Goal: Task Accomplishment & Management: Use online tool/utility

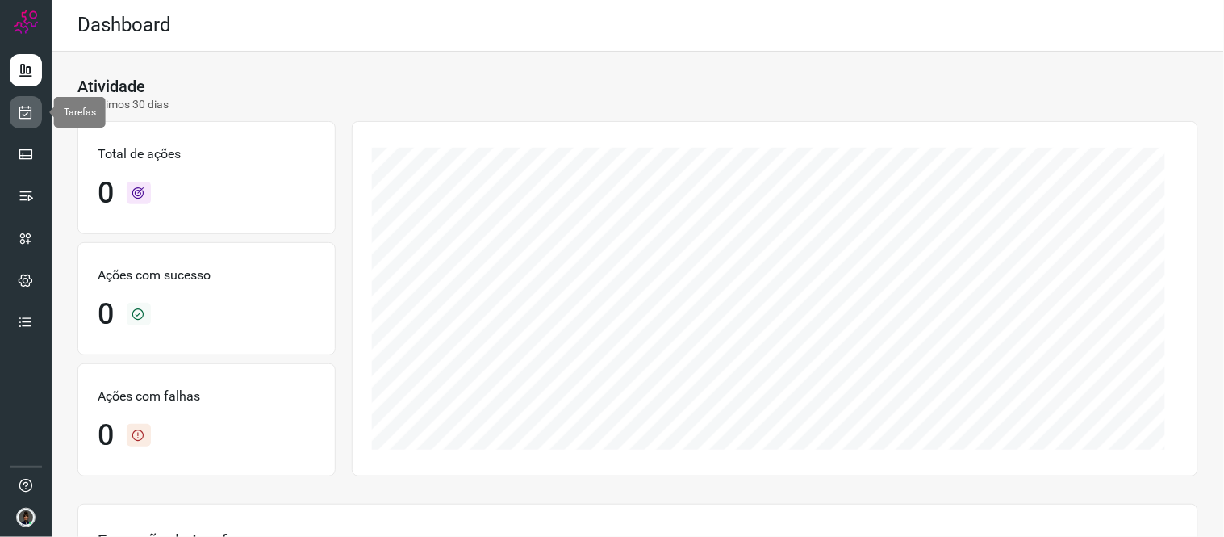
click at [38, 107] on link at bounding box center [26, 112] width 32 height 32
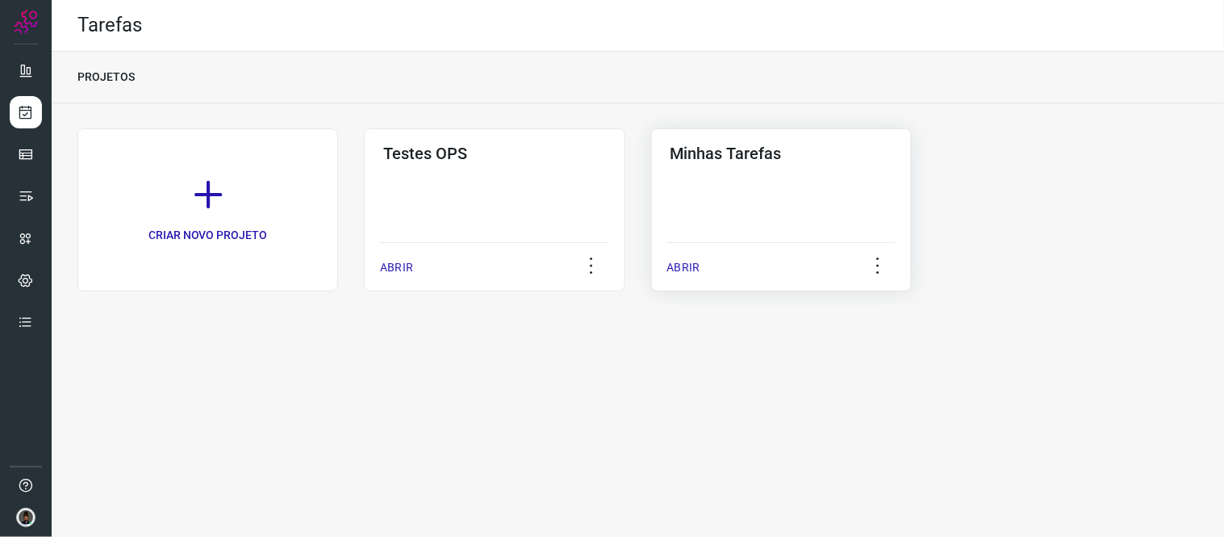
click at [767, 180] on div "Minhas Tarefas ABRIR" at bounding box center [781, 209] width 261 height 163
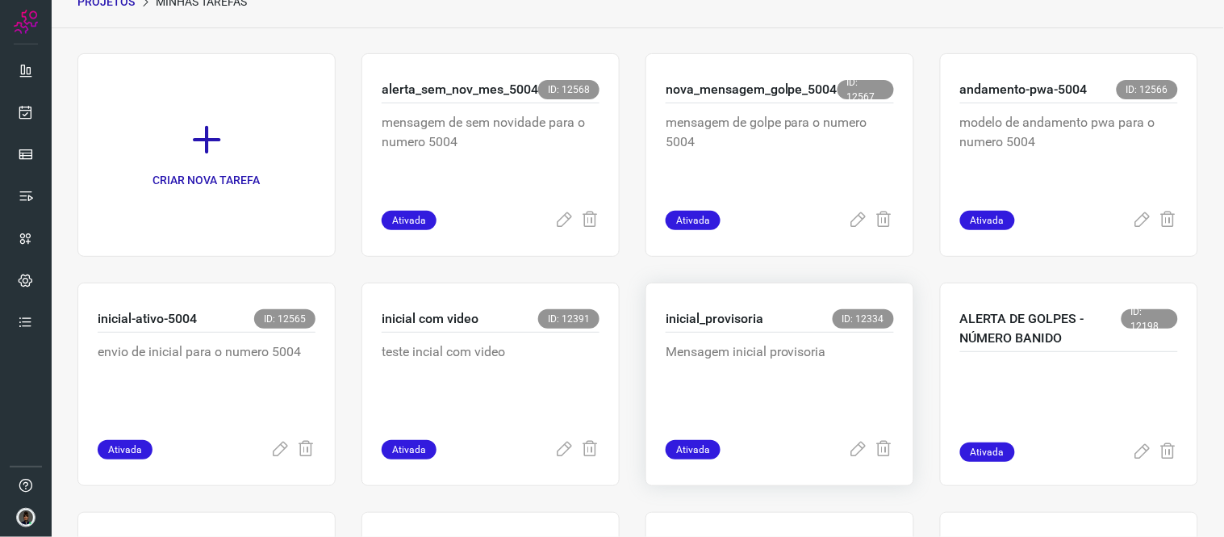
scroll to position [153, 0]
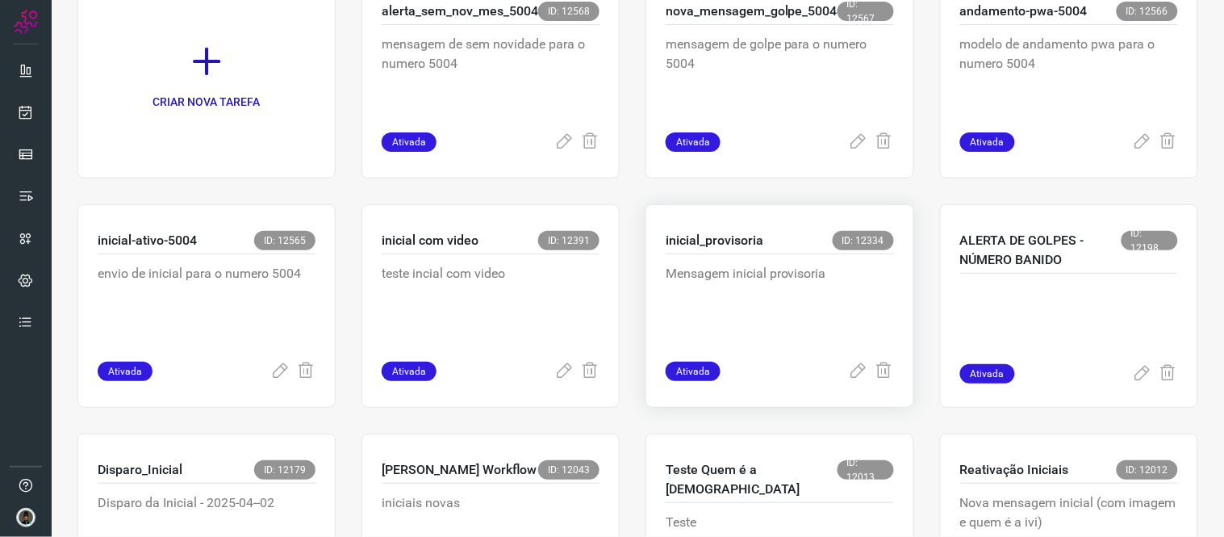
click at [772, 311] on p "Mensagem inicial provisoria" at bounding box center [780, 304] width 228 height 81
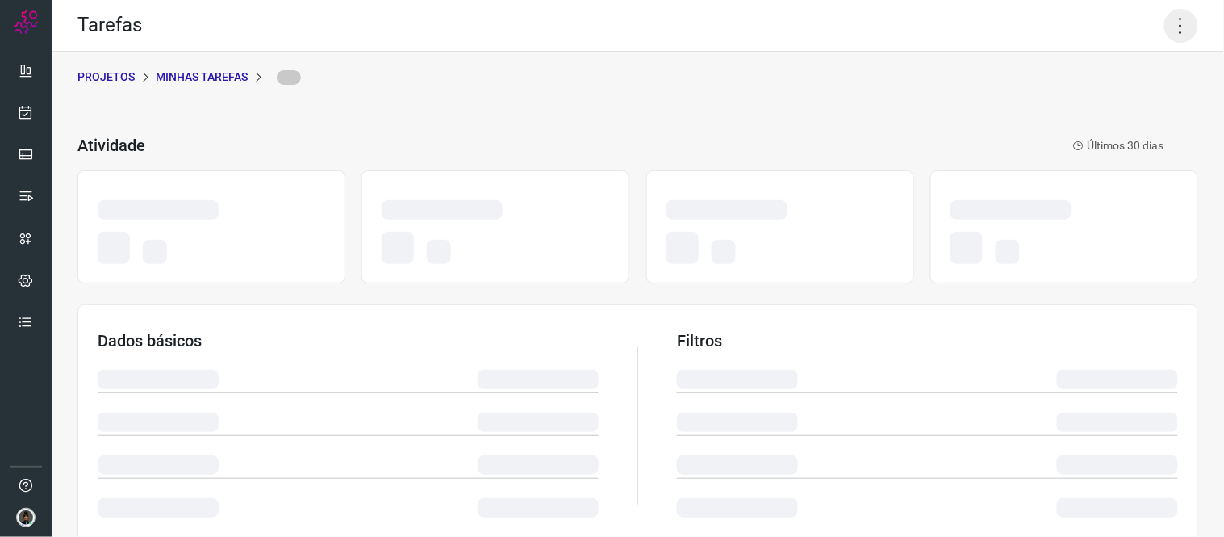
click at [1166, 28] on icon at bounding box center [1181, 26] width 34 height 34
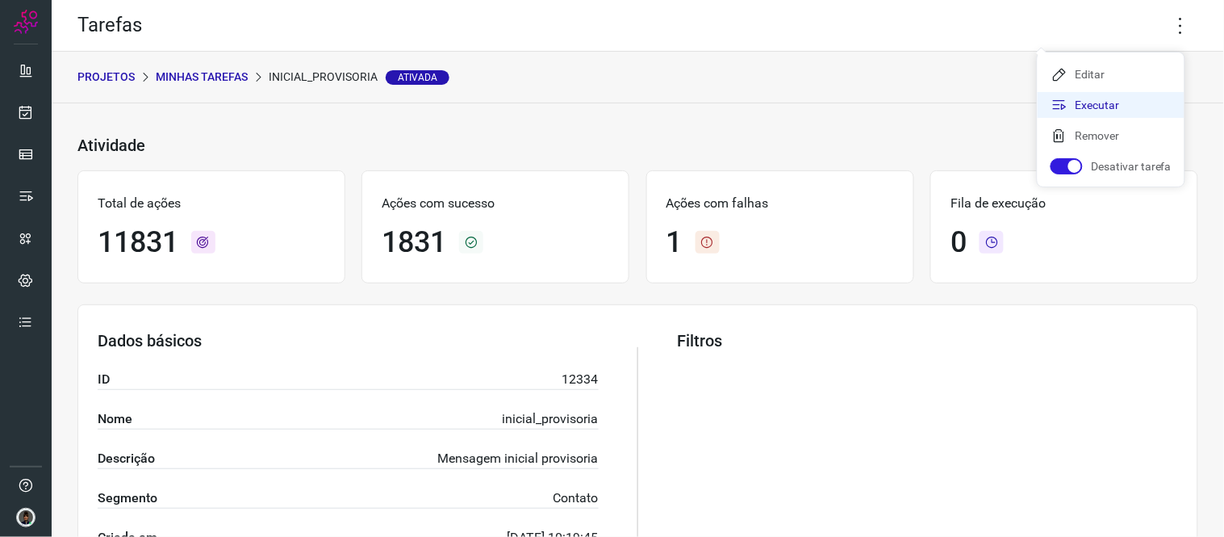
click at [1082, 102] on li "Executar" at bounding box center [1111, 105] width 147 height 26
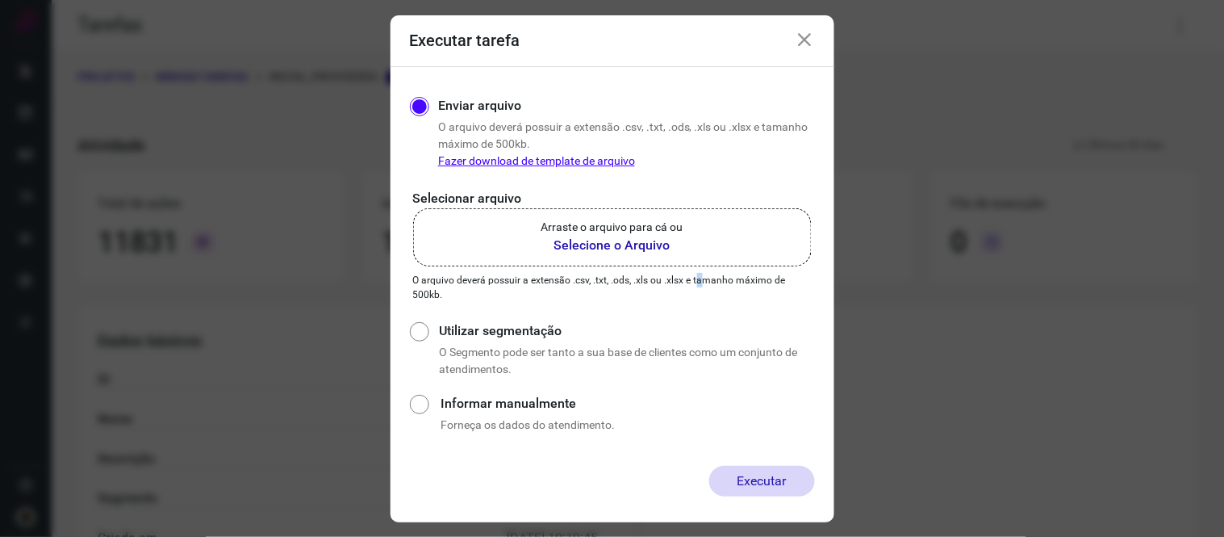
click at [697, 278] on p "O arquivo deverá possuir a extensão .csv, .txt, .ods, .xls ou .xlsx e tamanho m…" at bounding box center [612, 287] width 399 height 29
click at [652, 248] on b "Selecione o Arquivo" at bounding box center [612, 245] width 142 height 19
click at [0, 0] on input "Arraste o arquivo para cá ou Selecione o Arquivo" at bounding box center [0, 0] width 0 height 0
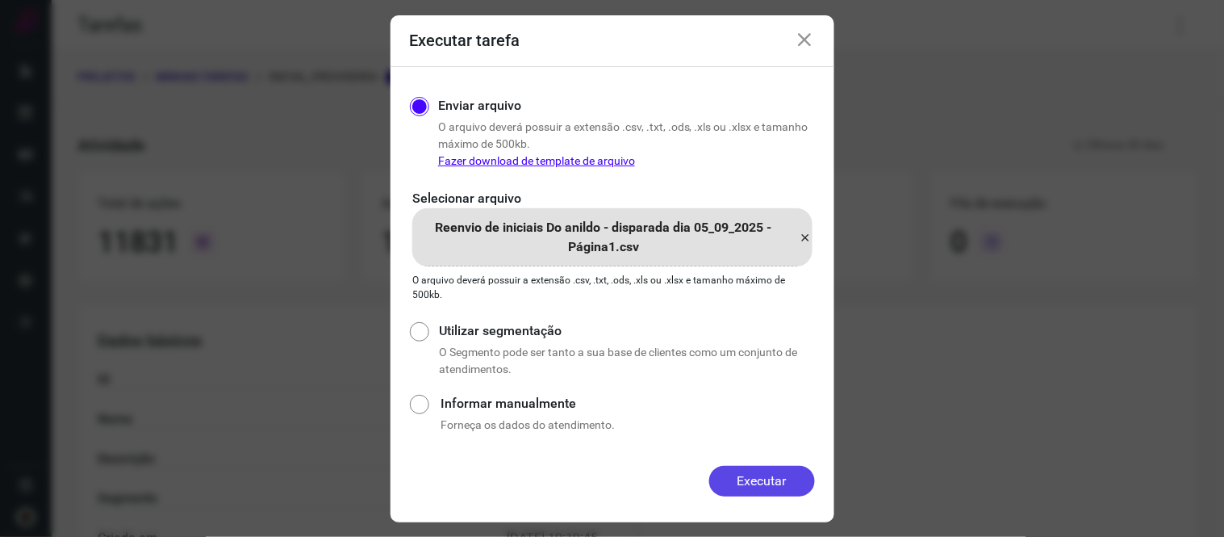
click at [777, 479] on button "Executar" at bounding box center [762, 481] width 106 height 31
